Goal: Task Accomplishment & Management: Use online tool/utility

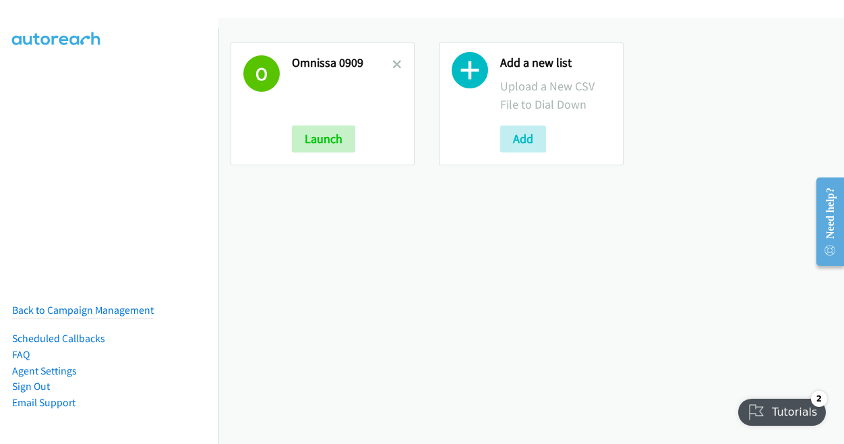
click at [401, 66] on div "O Omnissa 0909 Launch" at bounding box center [323, 103] width 184 height 123
click at [392, 61] on icon at bounding box center [396, 65] width 9 height 9
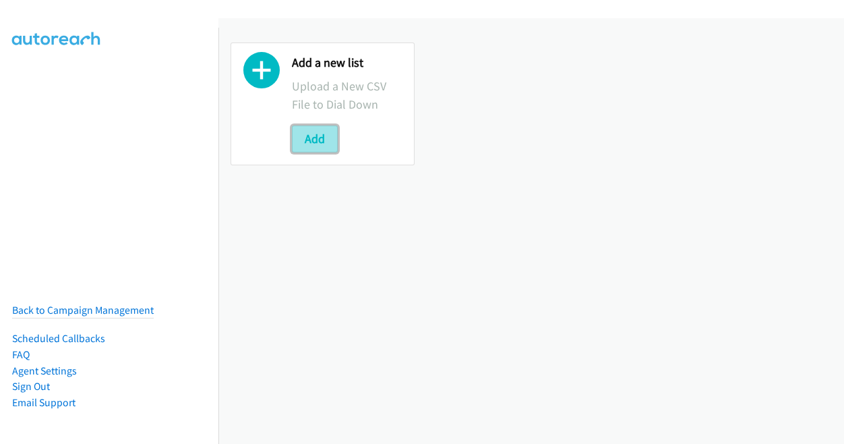
click at [320, 139] on button "Add" at bounding box center [315, 138] width 46 height 27
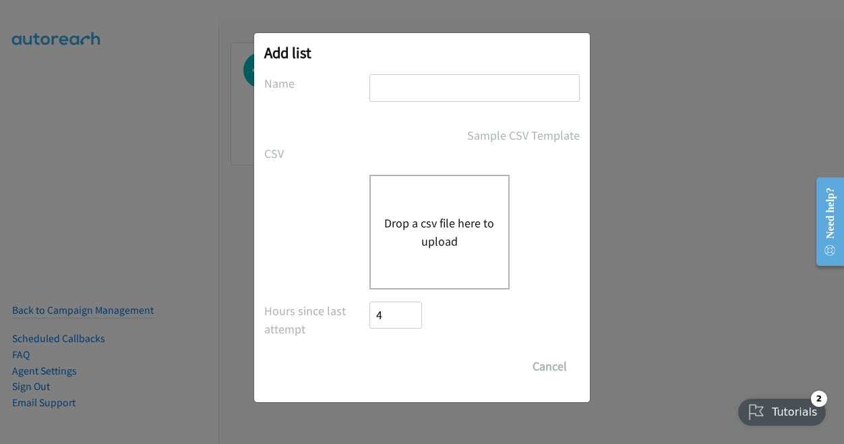
click at [434, 207] on div "Drop a csv file here to upload" at bounding box center [439, 232] width 140 height 115
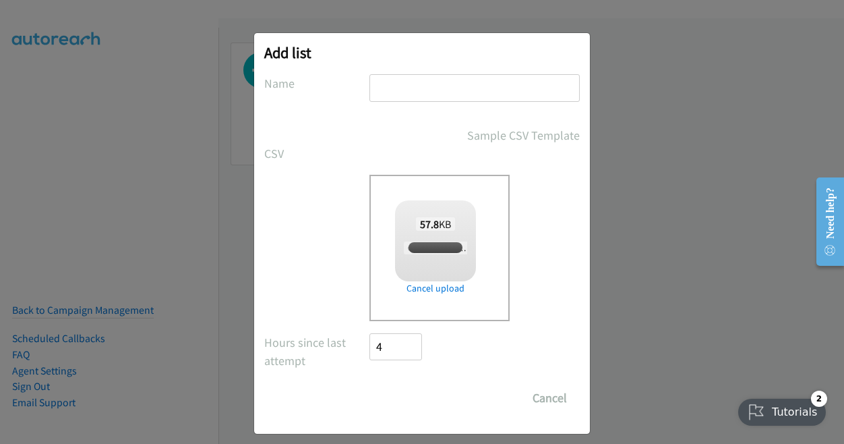
checkbox input "true"
click at [414, 96] on input "text" at bounding box center [474, 88] width 210 height 28
type input "Omnissa 0910"
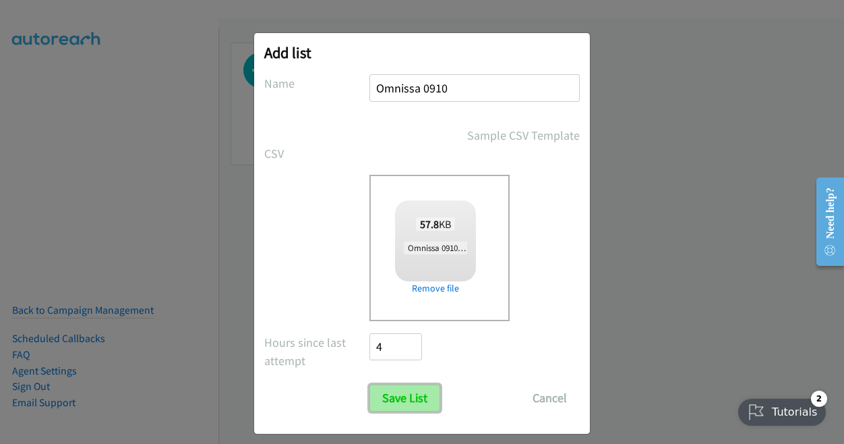
click at [407, 398] on input "Save List" at bounding box center [404, 397] width 71 height 27
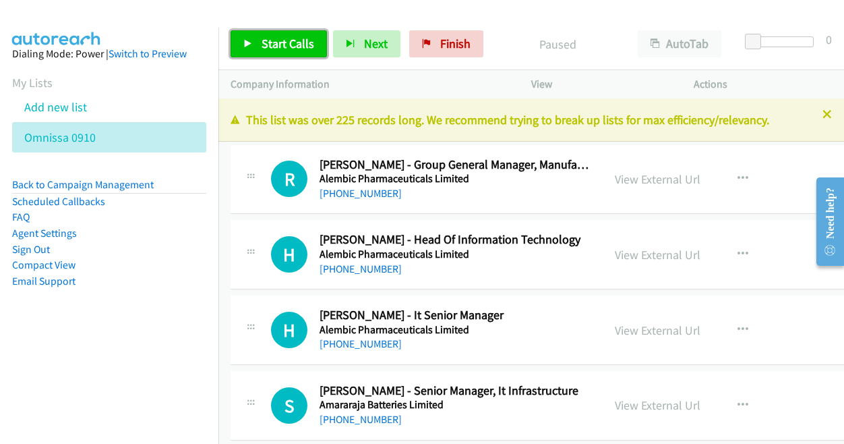
click at [279, 38] on span "Start Calls" at bounding box center [288, 44] width 53 height 16
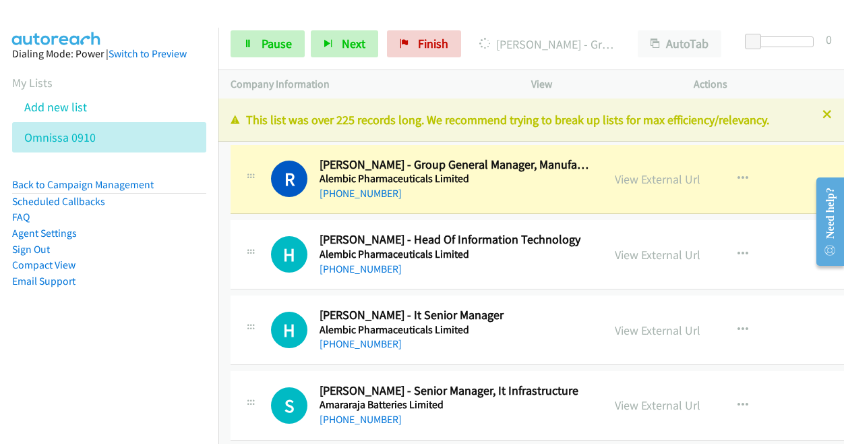
click at [595, 18] on div "Start Calls Pause Next Finish Dialing Rajesh Raghave - Group General Manager, M…" at bounding box center [531, 44] width 626 height 52
click at [254, 55] on link "Pause" at bounding box center [268, 43] width 74 height 27
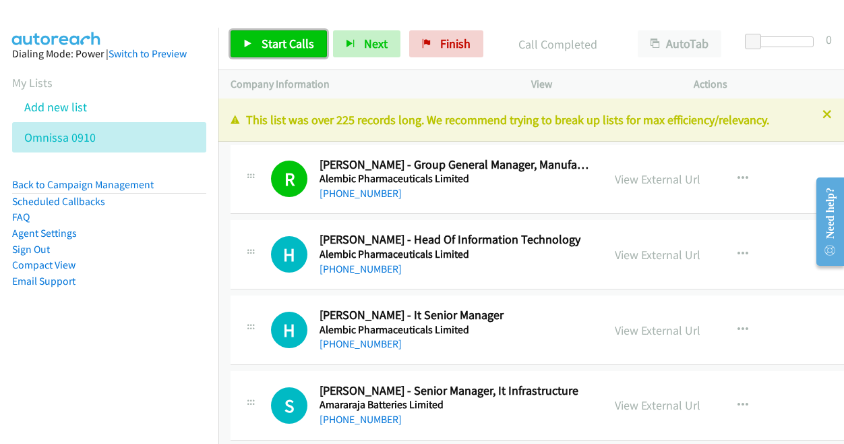
click at [294, 54] on link "Start Calls" at bounding box center [279, 43] width 96 height 27
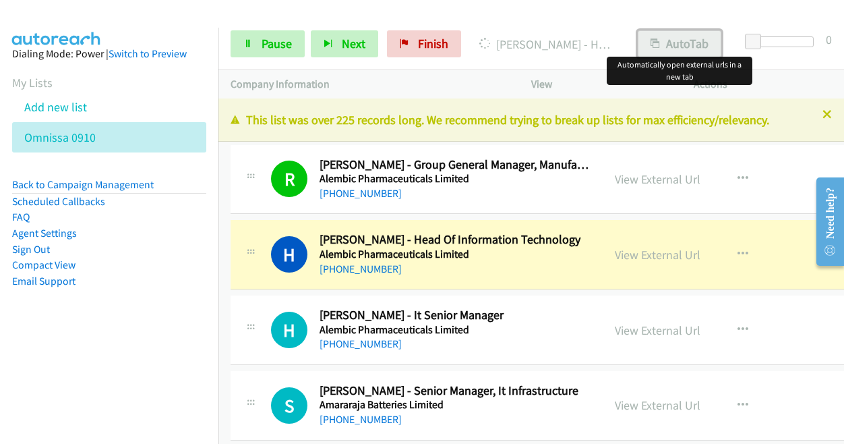
click at [695, 49] on button "AutoTab" at bounding box center [680, 43] width 84 height 27
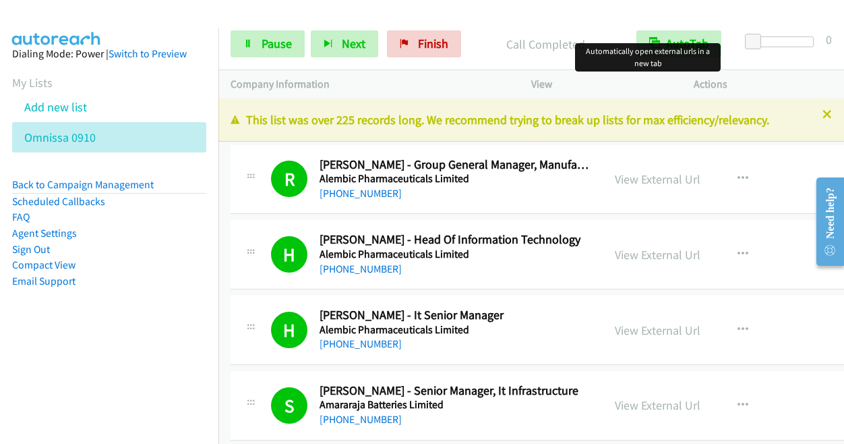
click at [268, 28] on div "Start Calls Pause Next Finish Call Completed AutoTab AutoTab 0" at bounding box center [531, 44] width 626 height 52
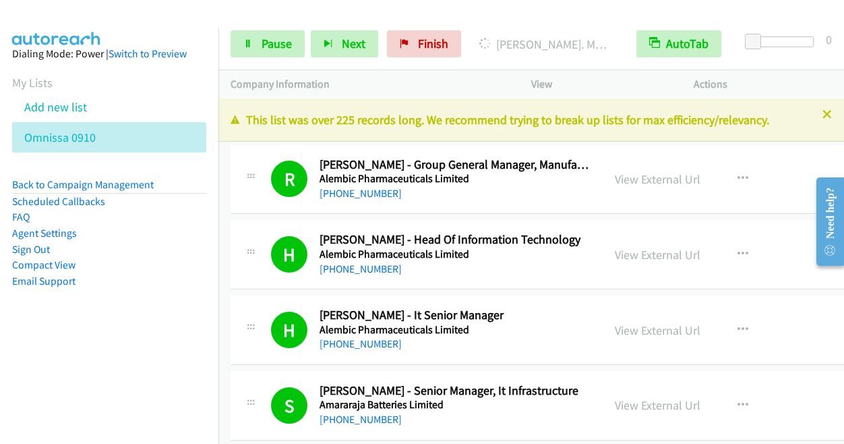
click at [554, 17] on div at bounding box center [416, 26] width 832 height 52
click at [275, 49] on span "Pause" at bounding box center [277, 44] width 30 height 16
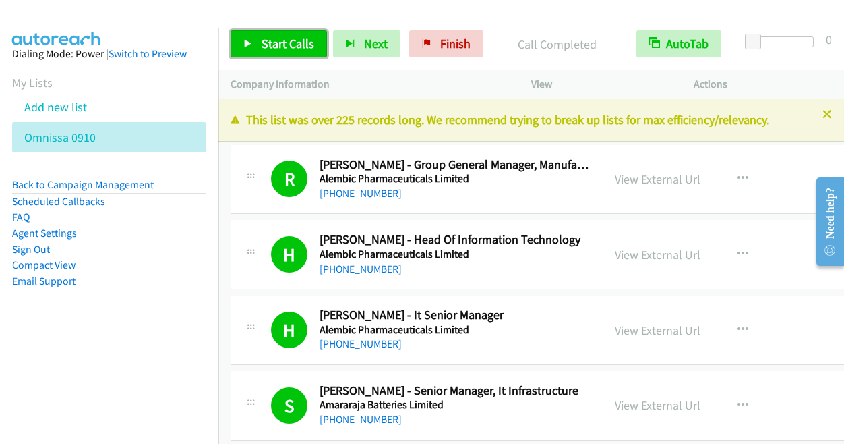
click at [288, 42] on span "Start Calls" at bounding box center [288, 44] width 53 height 16
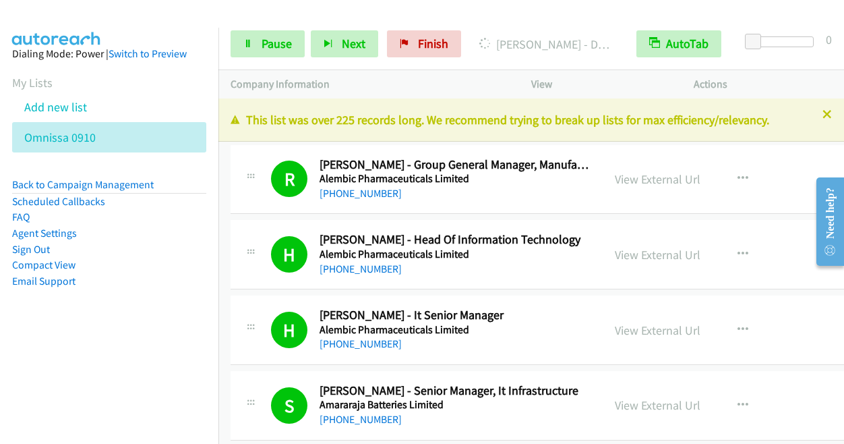
click at [584, 14] on div at bounding box center [416, 26] width 832 height 52
click at [260, 48] on link "Pause" at bounding box center [268, 43] width 74 height 27
